Goal: Navigation & Orientation: Find specific page/section

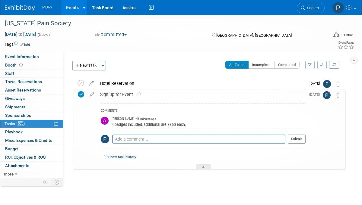
click at [73, 5] on link "Events" at bounding box center [72, 7] width 22 height 15
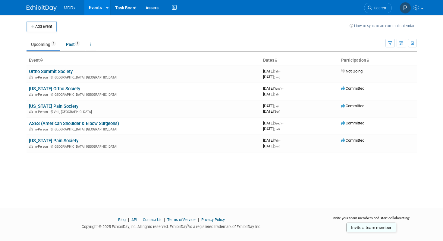
click at [135, 24] on td at bounding box center [203, 26] width 293 height 11
click at [71, 9] on span "MDRx" at bounding box center [70, 7] width 12 height 5
click at [71, 175] on div "Add Event How to sync to an external calendar... New Event Duplicate Event Warn…" at bounding box center [222, 106] width 400 height 182
click at [164, 177] on div "Add Event How to sync to an external calendar... New Event Duplicate Event Warn…" at bounding box center [222, 106] width 400 height 182
click at [44, 9] on img at bounding box center [42, 8] width 30 height 6
